Goal: Submit feedback/report problem

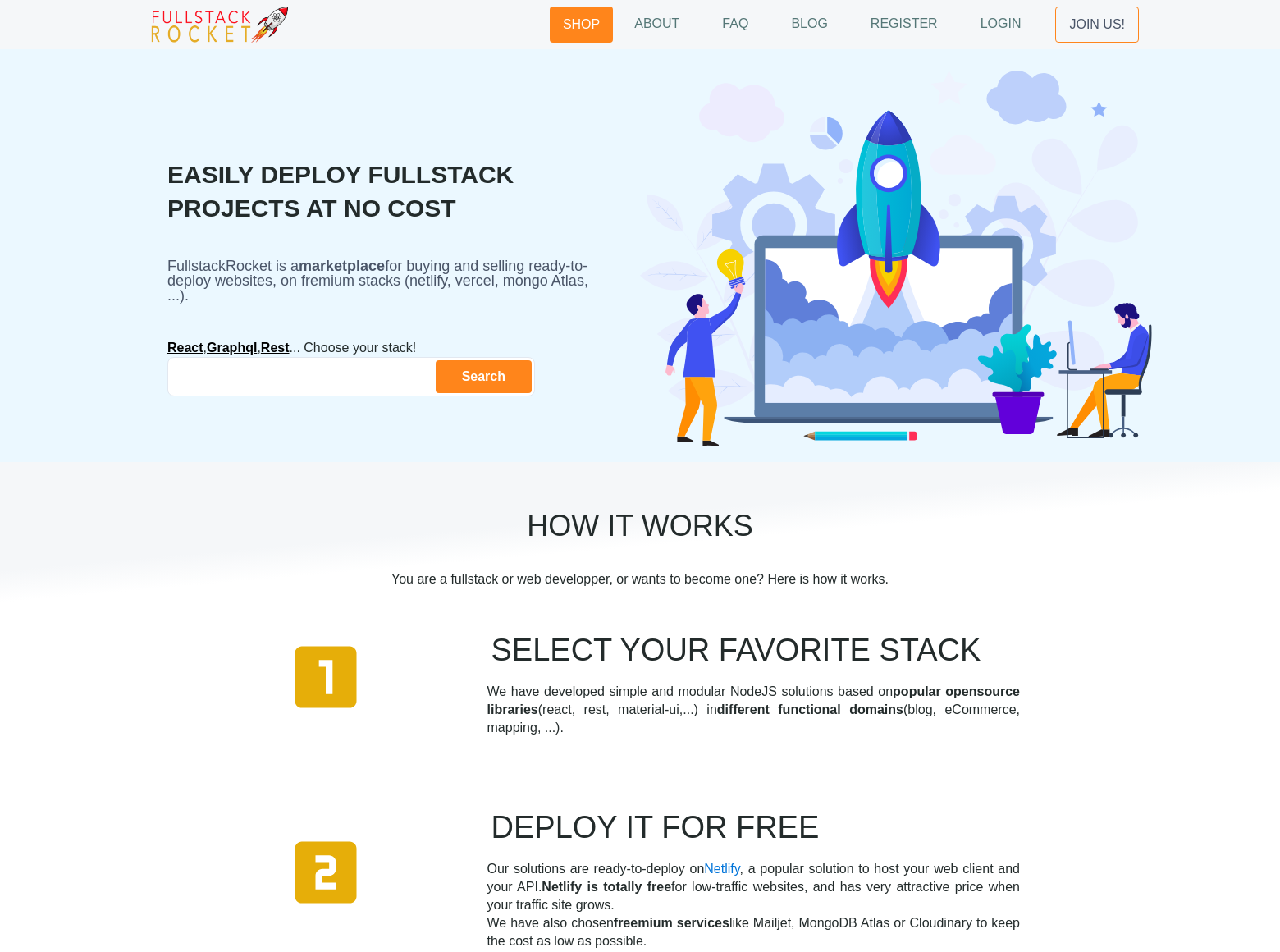
scroll to position [1555, 0]
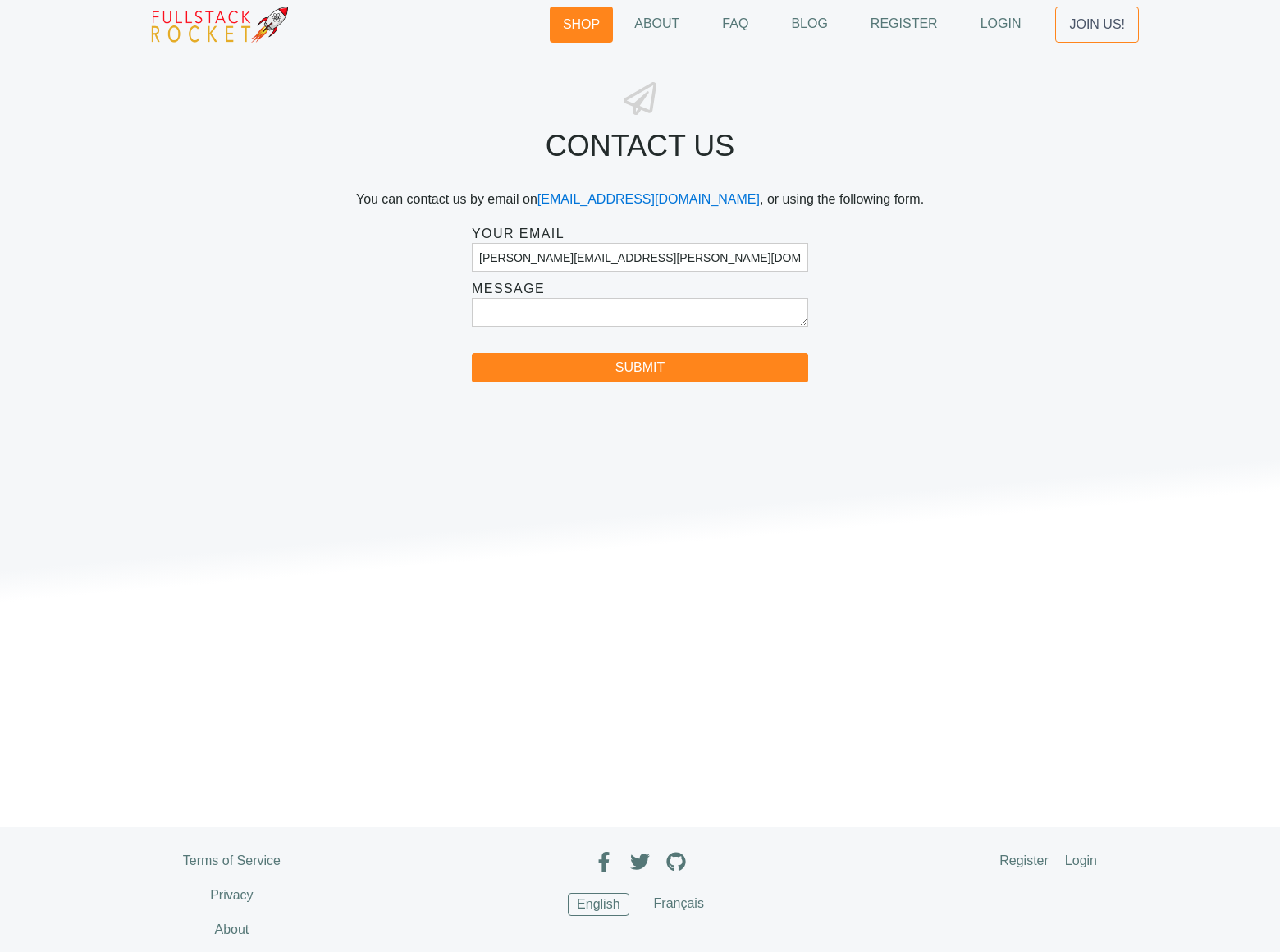
type input "[PERSON_NAME][EMAIL_ADDRESS][PERSON_NAME][DOMAIN_NAME]"
type textarea "I am not offering SEO or Pay Per Click Advertising services. This is something …"
click at [640, 367] on button "Submit" at bounding box center [640, 367] width 337 height 29
